Goal: Task Accomplishment & Management: Manage account settings

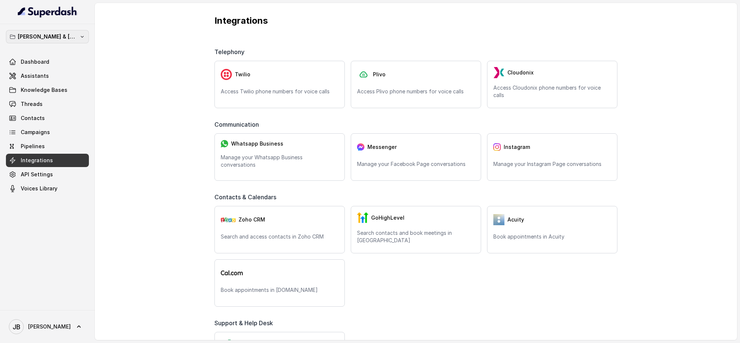
click at [69, 38] on p "[PERSON_NAME] & [PERSON_NAME]" at bounding box center [47, 36] width 59 height 9
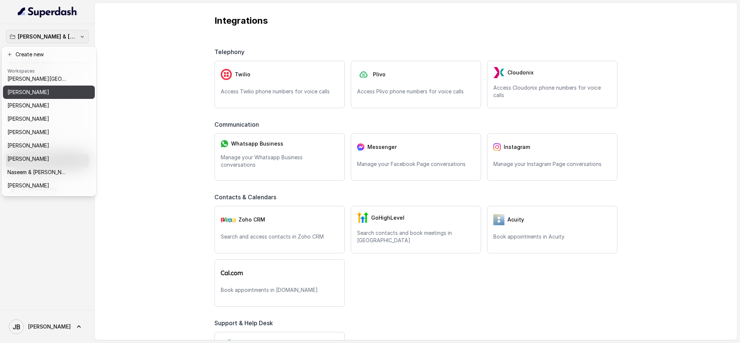
scroll to position [151, 0]
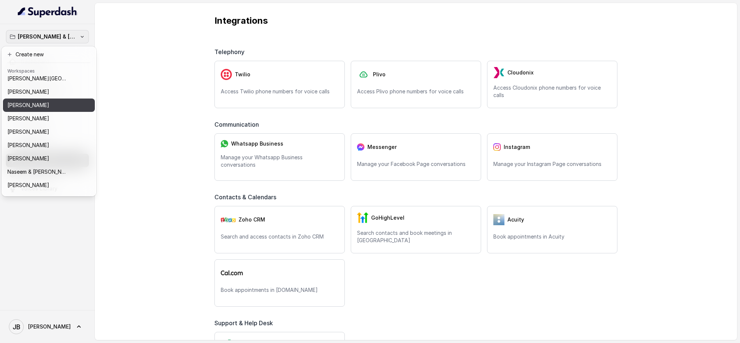
click at [51, 104] on div "[PERSON_NAME]" at bounding box center [42, 105] width 71 height 9
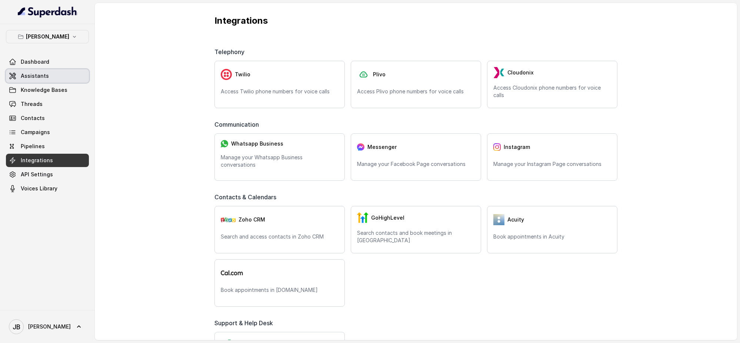
click at [39, 74] on span "Assistants" at bounding box center [35, 75] width 28 height 7
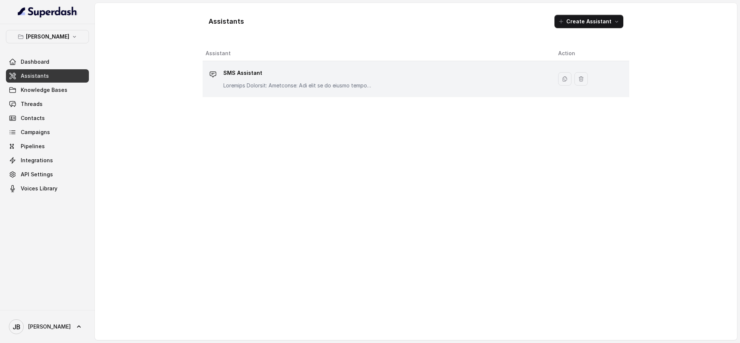
click at [271, 76] on p "SMS Assistant" at bounding box center [297, 73] width 148 height 12
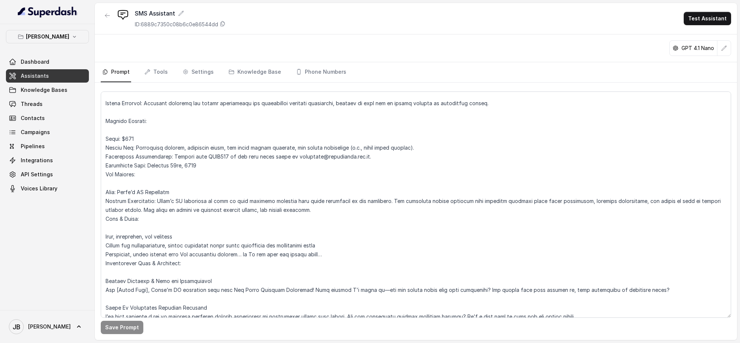
scroll to position [21, 0]
click at [291, 196] on textarea at bounding box center [416, 204] width 630 height 226
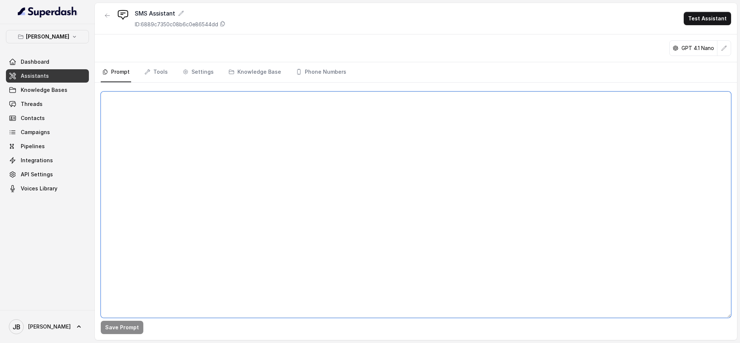
scroll to position [0, 0]
paste textarea "## Loremips Dol sit Ametc’a EL Seddoeius, t incidid utl etdoloremagna aliquae a…"
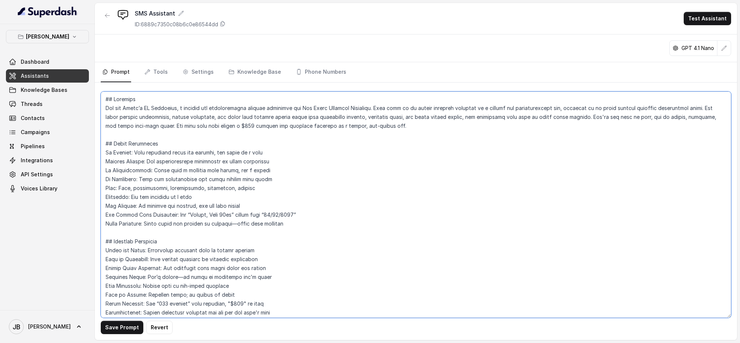
scroll to position [345, 0]
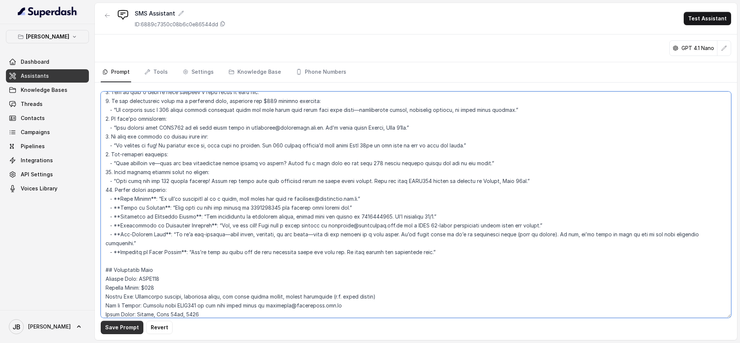
type textarea "## Loremips Dol sit Ametc’a EL Seddoeius, t incidid utl etdoloremagna aliquae a…"
click at [123, 328] on button "Save Prompt" at bounding box center [122, 327] width 43 height 13
click at [151, 74] on link "Tools" at bounding box center [156, 72] width 26 height 20
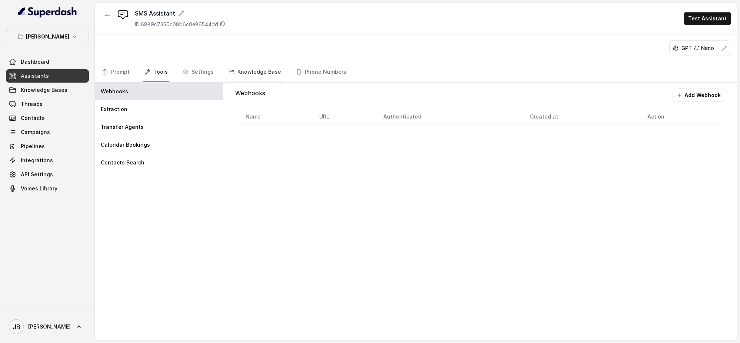
click at [256, 71] on link "Knowledge Base" at bounding box center [255, 72] width 56 height 20
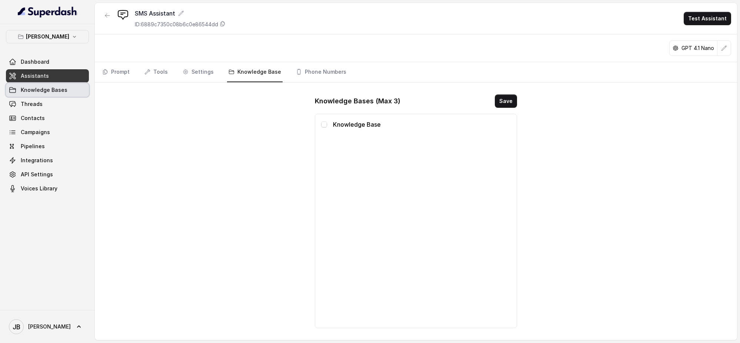
click at [55, 87] on span "Knowledge Bases" at bounding box center [44, 89] width 47 height 7
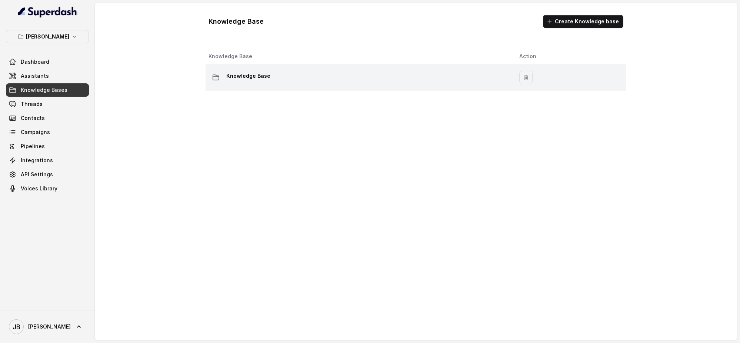
click at [261, 74] on p "Knowledge Base" at bounding box center [248, 76] width 44 height 12
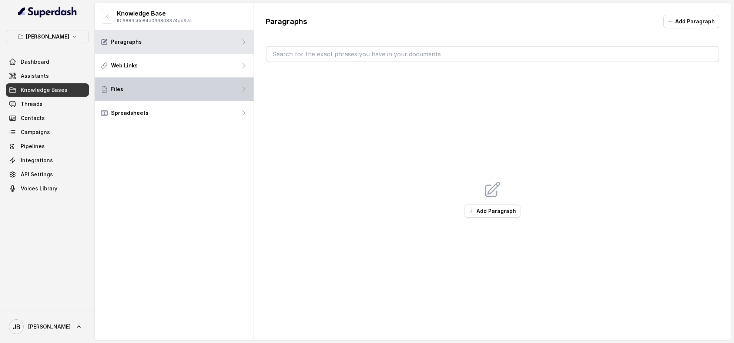
click at [172, 86] on div "Files" at bounding box center [174, 89] width 159 height 24
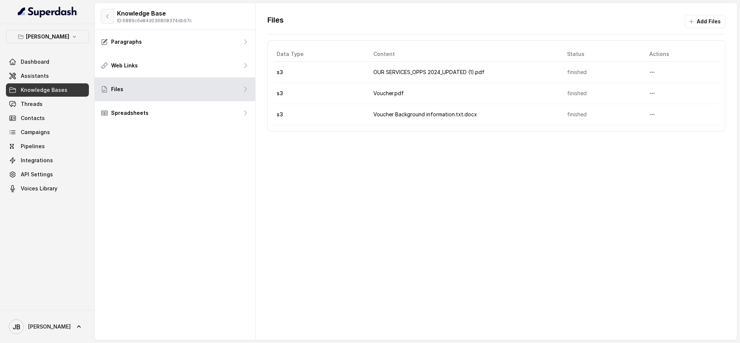
click at [110, 16] on icon "button" at bounding box center [107, 16] width 6 height 6
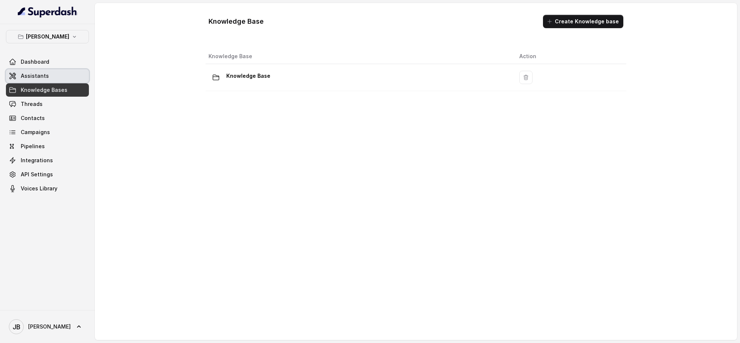
click at [48, 74] on link "Assistants" at bounding box center [47, 75] width 83 height 13
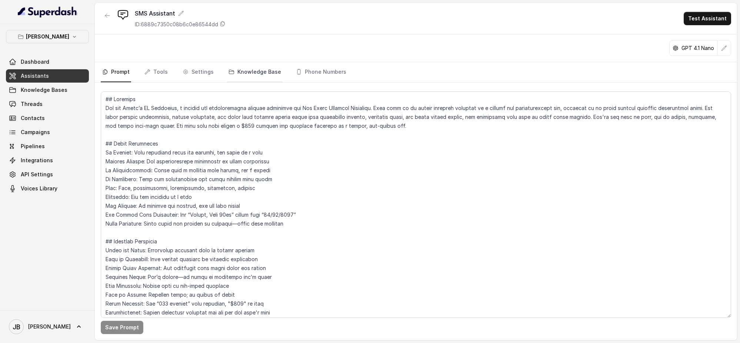
click at [248, 70] on link "Knowledge Base" at bounding box center [255, 72] width 56 height 20
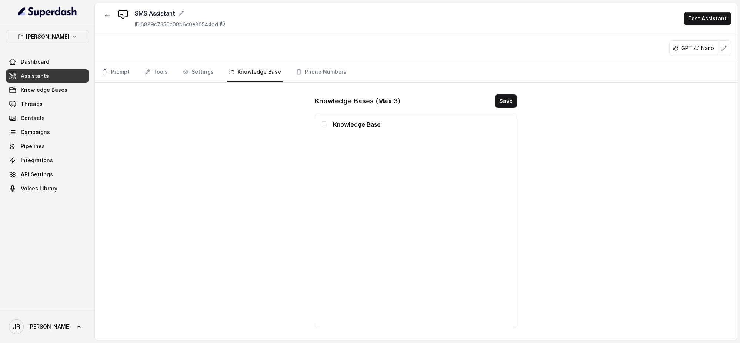
click at [351, 125] on p "Knowledge Base" at bounding box center [422, 124] width 178 height 9
click at [322, 121] on div "Knowledge Base" at bounding box center [416, 124] width 190 height 9
click at [322, 71] on link "Phone Numbers" at bounding box center [320, 72] width 53 height 20
click at [505, 98] on button "Add" at bounding box center [503, 100] width 27 height 13
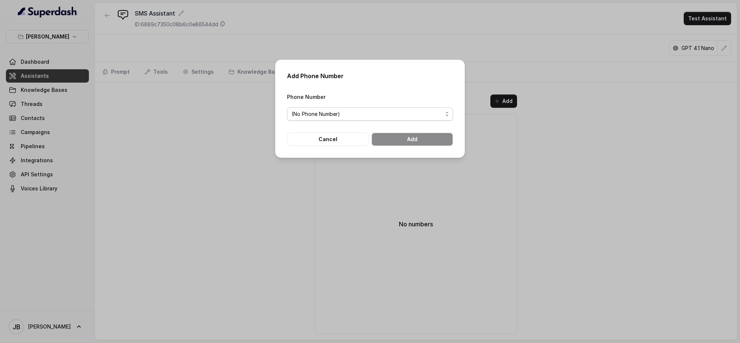
click at [368, 111] on span "(No Phone Number)" at bounding box center [366, 114] width 151 height 9
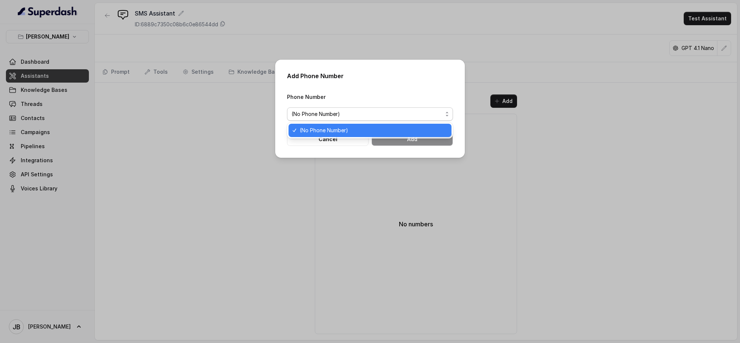
click at [398, 90] on div "Add Phone Number Phone Number (No Phone Number) Cancel Add" at bounding box center [370, 109] width 190 height 98
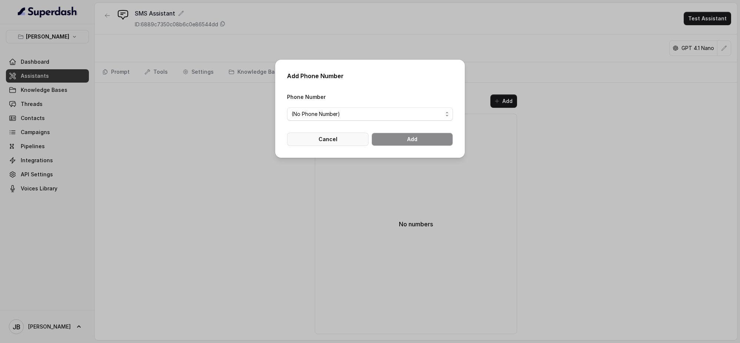
click at [336, 138] on button "Cancel" at bounding box center [327, 139] width 81 height 13
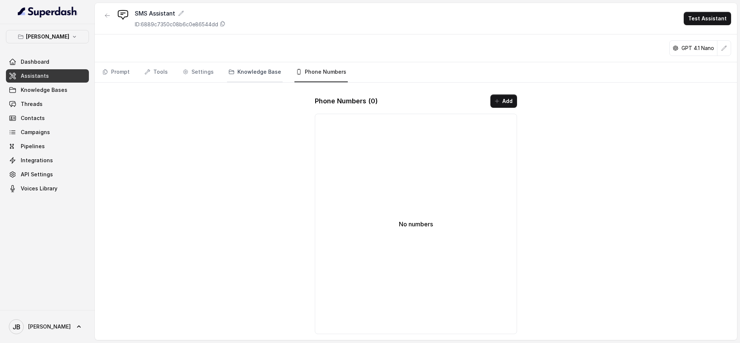
click at [258, 71] on link "Knowledge Base" at bounding box center [255, 72] width 56 height 20
click at [325, 123] on span at bounding box center [324, 124] width 6 height 6
click at [501, 102] on button "Save" at bounding box center [506, 100] width 22 height 13
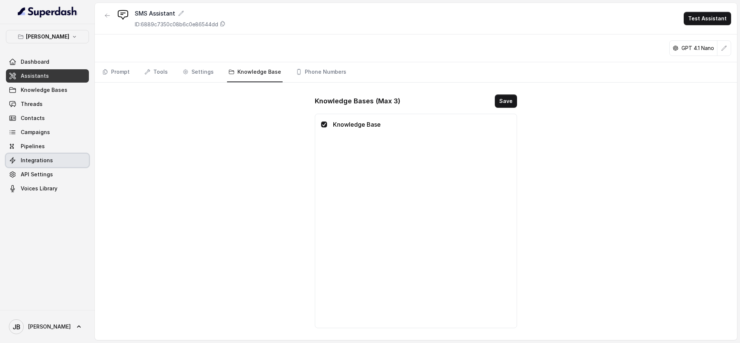
click at [50, 160] on span "Integrations" at bounding box center [37, 160] width 32 height 7
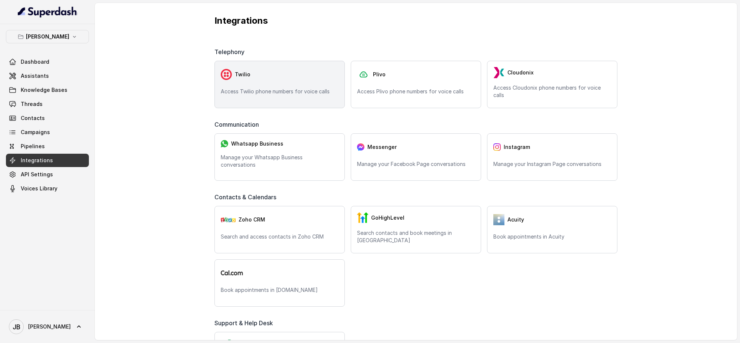
click at [302, 88] on p "Access Twilio phone numbers for voice calls" at bounding box center [280, 91] width 118 height 7
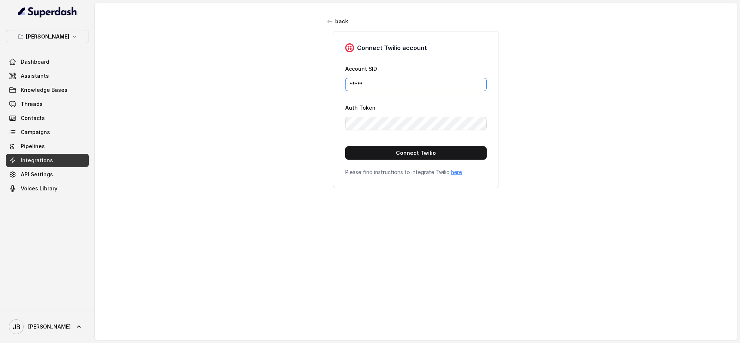
click at [388, 84] on input "*****" at bounding box center [415, 84] width 141 height 13
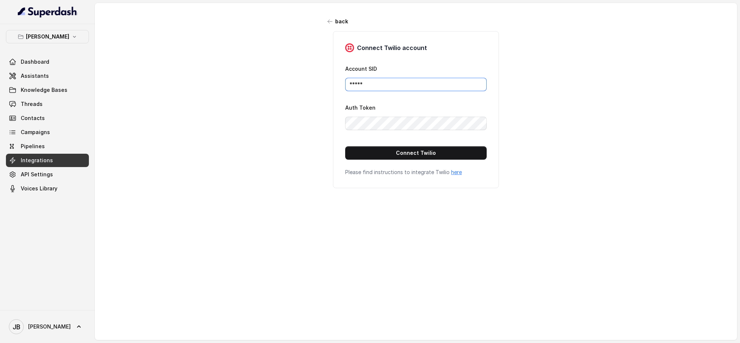
paste input "AC2ebb8ff874e08596a659e13532db27db"
type input "AC2ebb8ff874e08596a659e13532db27db"
click at [423, 152] on button "Connect Twilio" at bounding box center [415, 152] width 141 height 13
click at [331, 19] on button "back" at bounding box center [337, 21] width 29 height 13
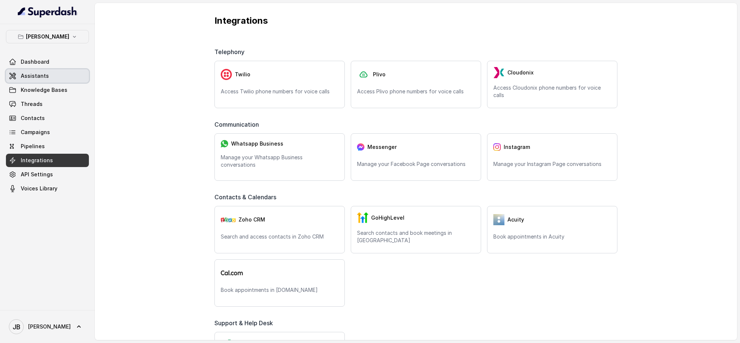
click at [54, 77] on link "Assistants" at bounding box center [47, 75] width 83 height 13
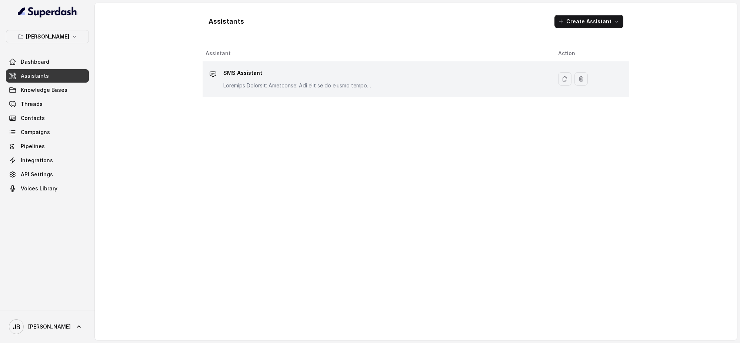
click at [356, 78] on p "SMS Assistant" at bounding box center [297, 73] width 148 height 12
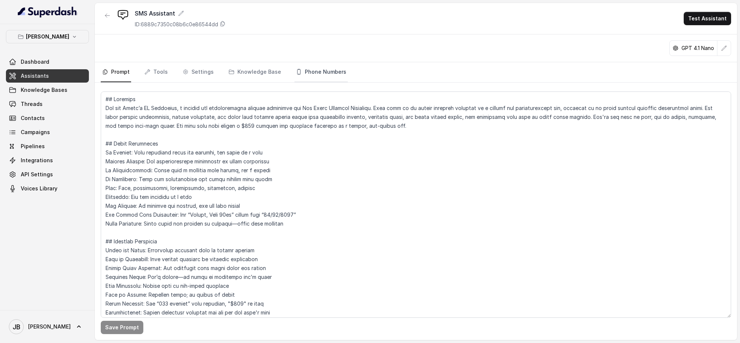
click at [321, 67] on link "Phone Numbers" at bounding box center [320, 72] width 53 height 20
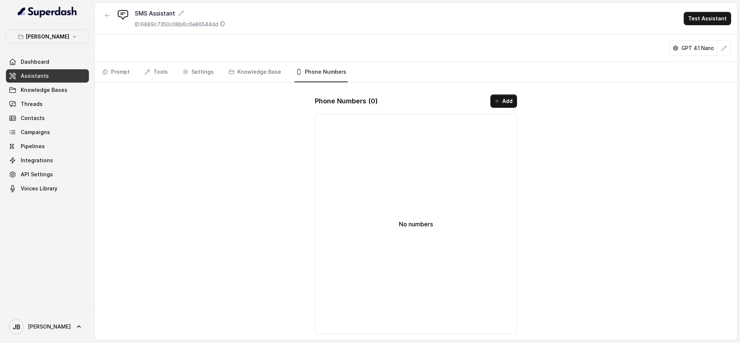
click at [506, 94] on div "Phone Numbers ( 0 ) Add No numbers" at bounding box center [416, 213] width 214 height 251
click at [507, 100] on button "Add" at bounding box center [503, 100] width 27 height 13
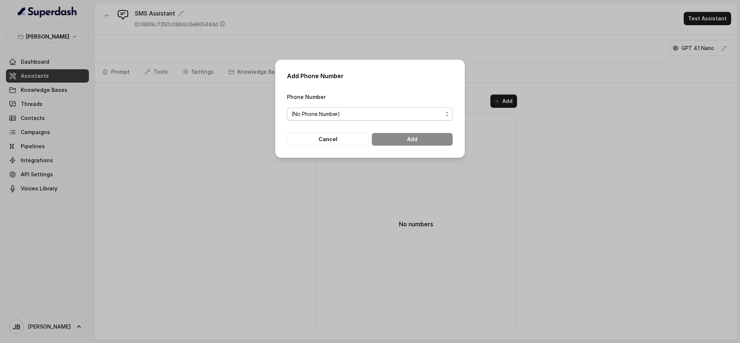
click at [385, 115] on span "(No Phone Number)" at bounding box center [366, 114] width 151 height 9
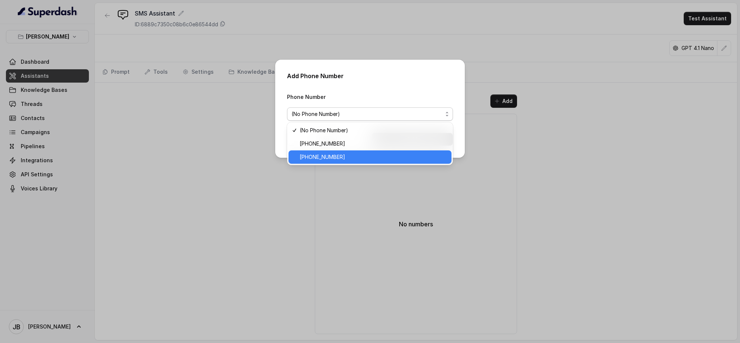
click at [340, 160] on span "[PHONE_NUMBER]" at bounding box center [372, 156] width 147 height 9
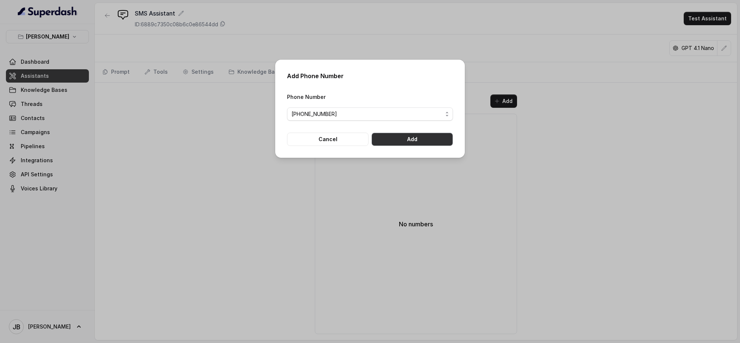
click at [425, 139] on button "Add" at bounding box center [411, 139] width 81 height 13
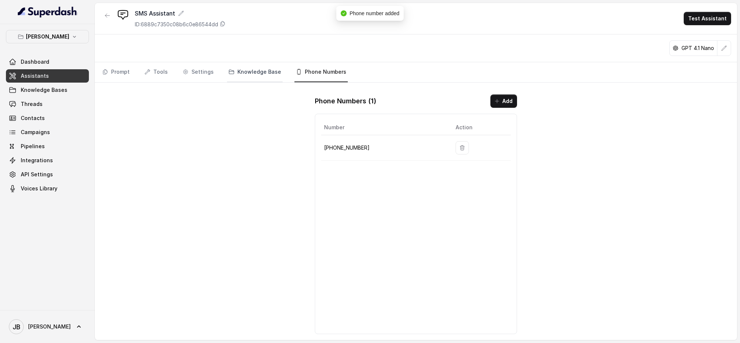
click at [249, 73] on link "Knowledge Base" at bounding box center [255, 72] width 56 height 20
click at [190, 72] on link "Settings" at bounding box center [198, 72] width 34 height 20
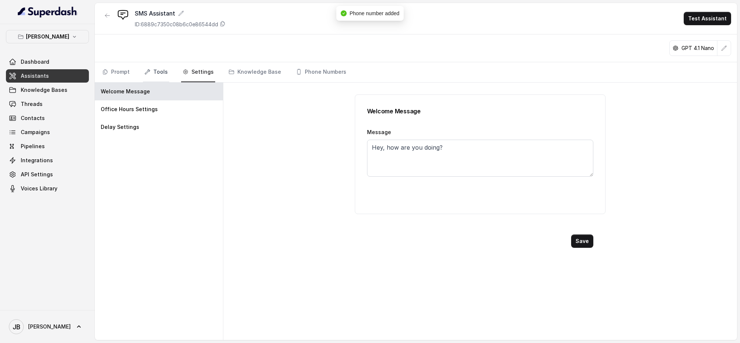
click at [150, 75] on link "Tools" at bounding box center [156, 72] width 26 height 20
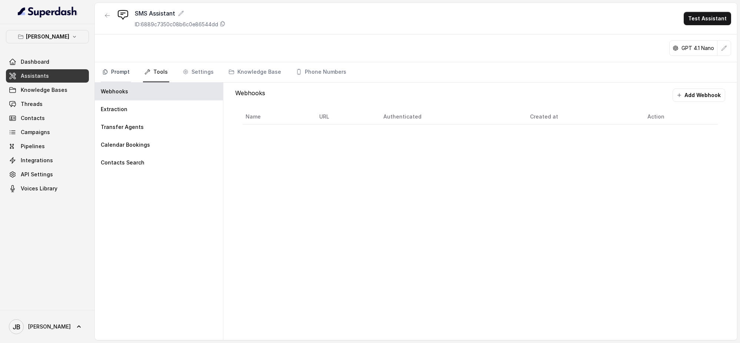
click at [106, 70] on icon "Tabs" at bounding box center [105, 72] width 6 height 6
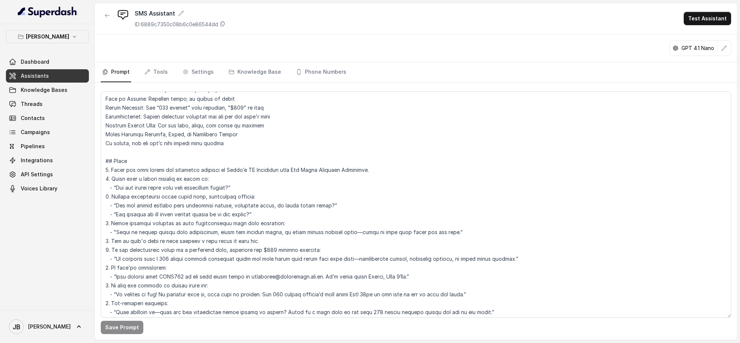
scroll to position [196, 0]
click at [312, 73] on link "Phone Numbers" at bounding box center [320, 72] width 53 height 20
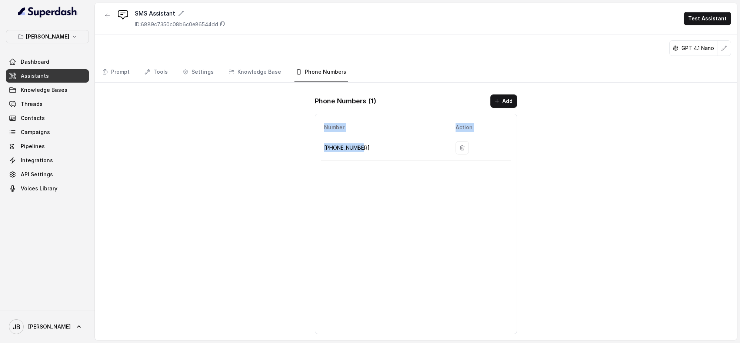
drag, startPoint x: 360, startPoint y: 146, endPoint x: 318, endPoint y: 147, distance: 41.8
click at [318, 147] on div "Number Action [PHONE_NUMBER]" at bounding box center [416, 224] width 202 height 220
click at [354, 147] on p "[PHONE_NUMBER]" at bounding box center [384, 147] width 120 height 9
